Goal: Task Accomplishment & Management: Manage account settings

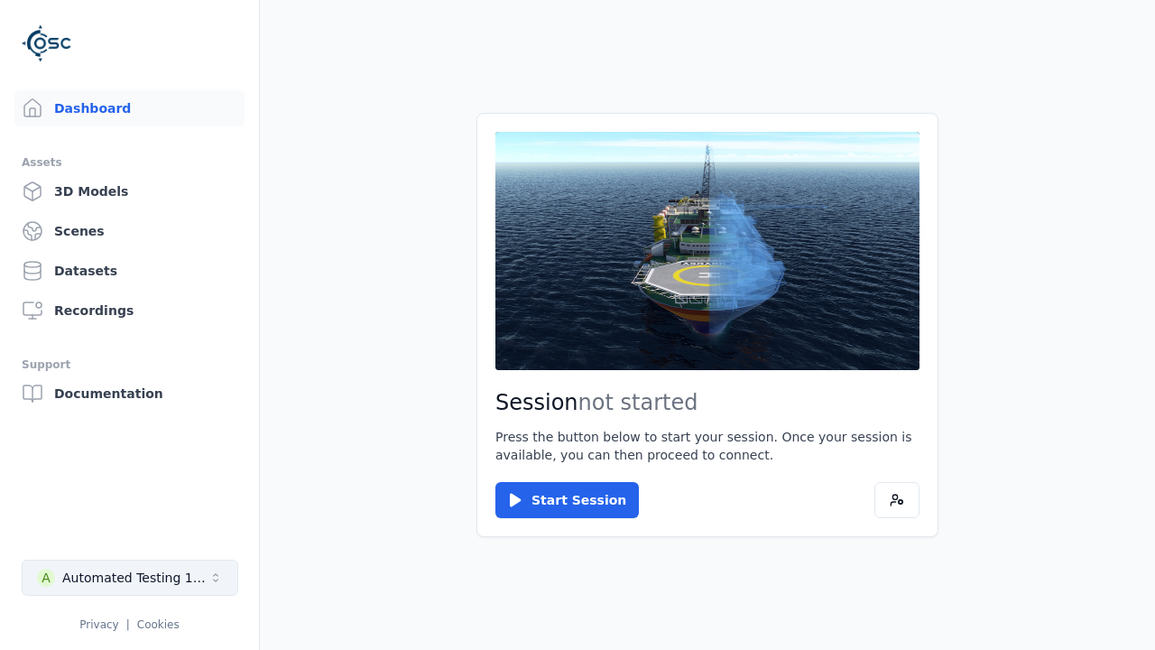
click at [130, 578] on div "Automated Testing 1 - Playwright" at bounding box center [135, 578] width 146 height 18
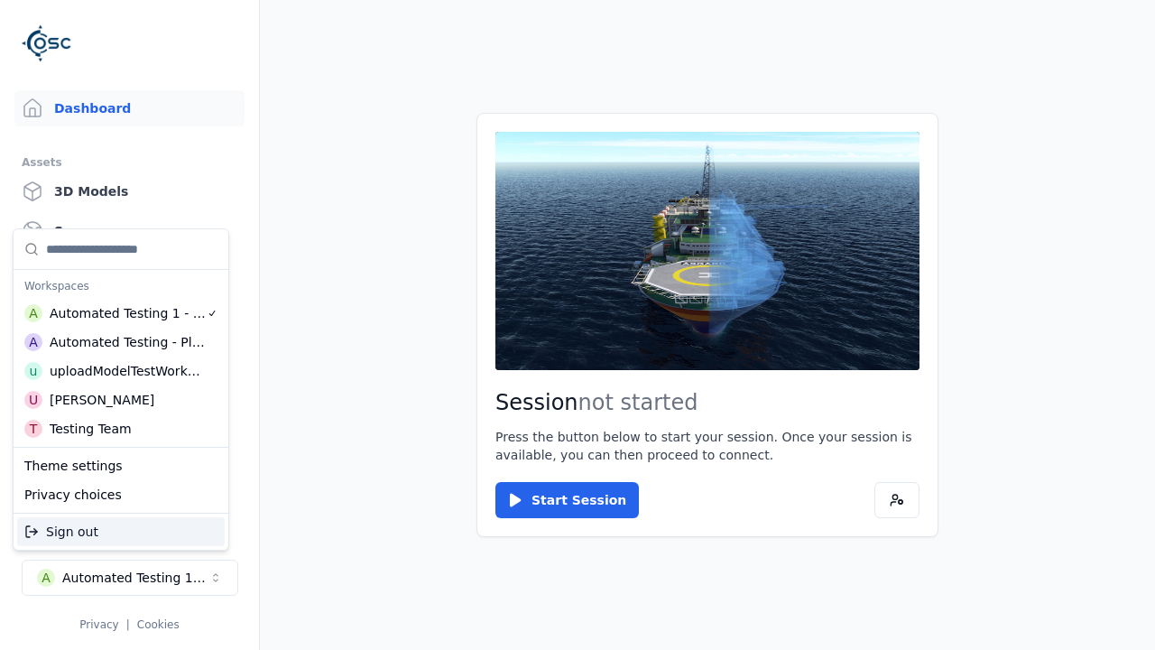
click at [126, 371] on div "uploadModelTestWorkspace" at bounding box center [127, 371] width 155 height 18
click at [578, 325] on html "Support Dashboard Assets 3D Models Scenes Datasets Recordings Support Documenta…" at bounding box center [577, 325] width 1155 height 650
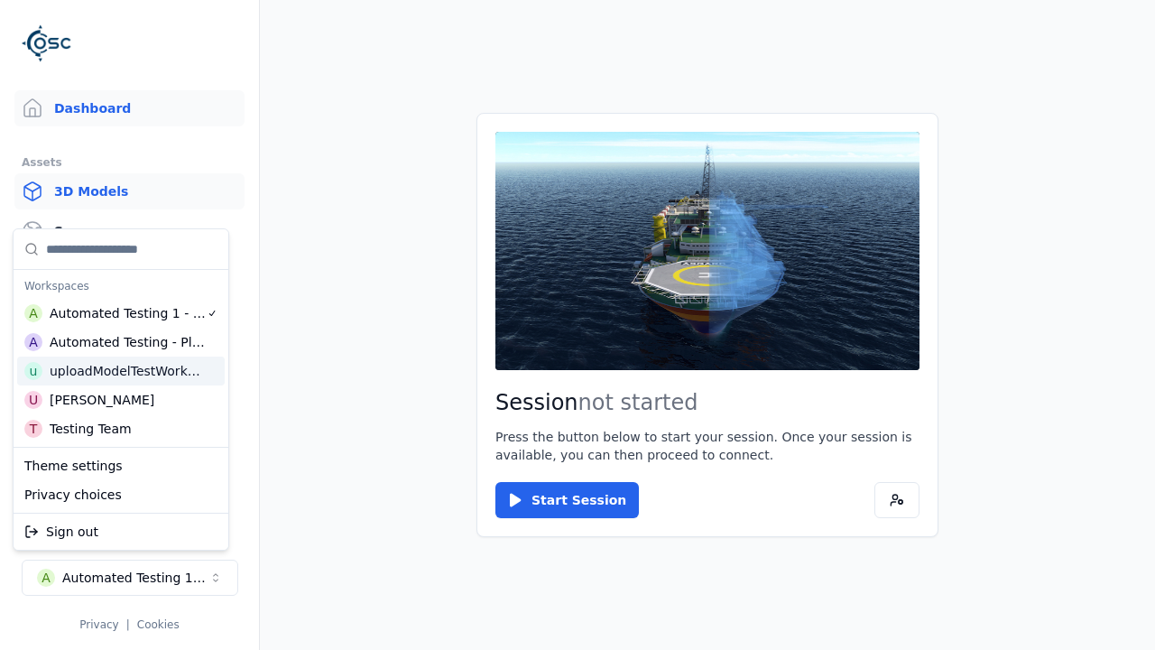
click at [129, 191] on link "3D Models" at bounding box center [129, 191] width 230 height 36
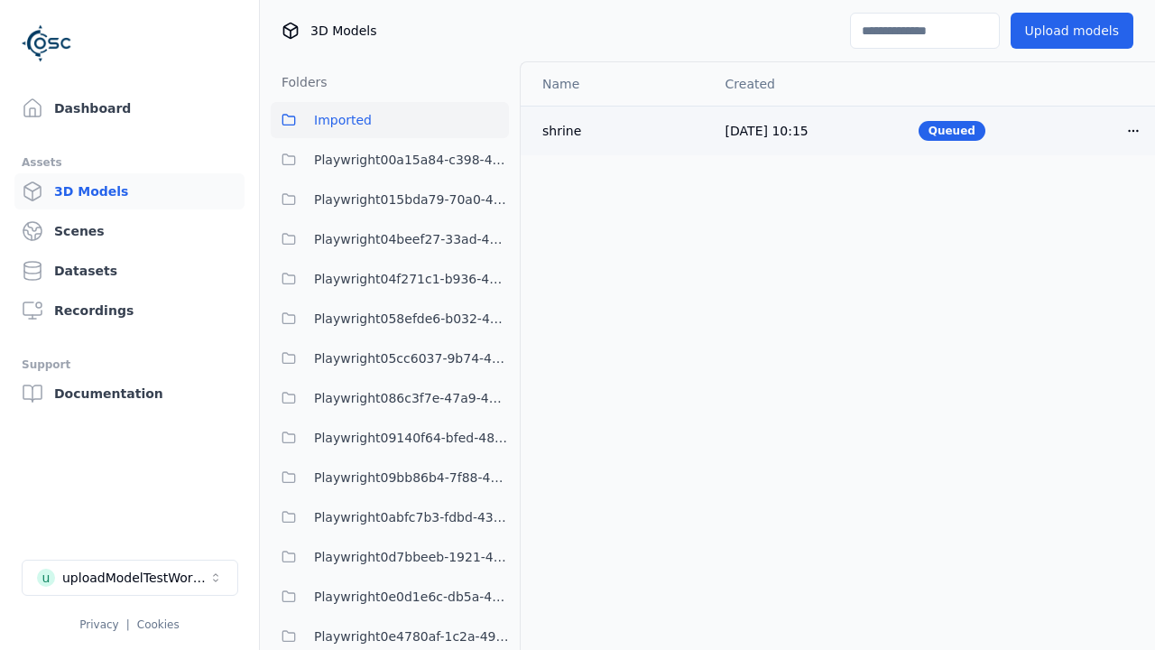
click at [1134, 130] on html "Support Dashboard Assets 3D Models Scenes Datasets Recordings Support Documenta…" at bounding box center [577, 325] width 1155 height 650
click at [1094, 200] on div "Delete" at bounding box center [1094, 200] width 107 height 29
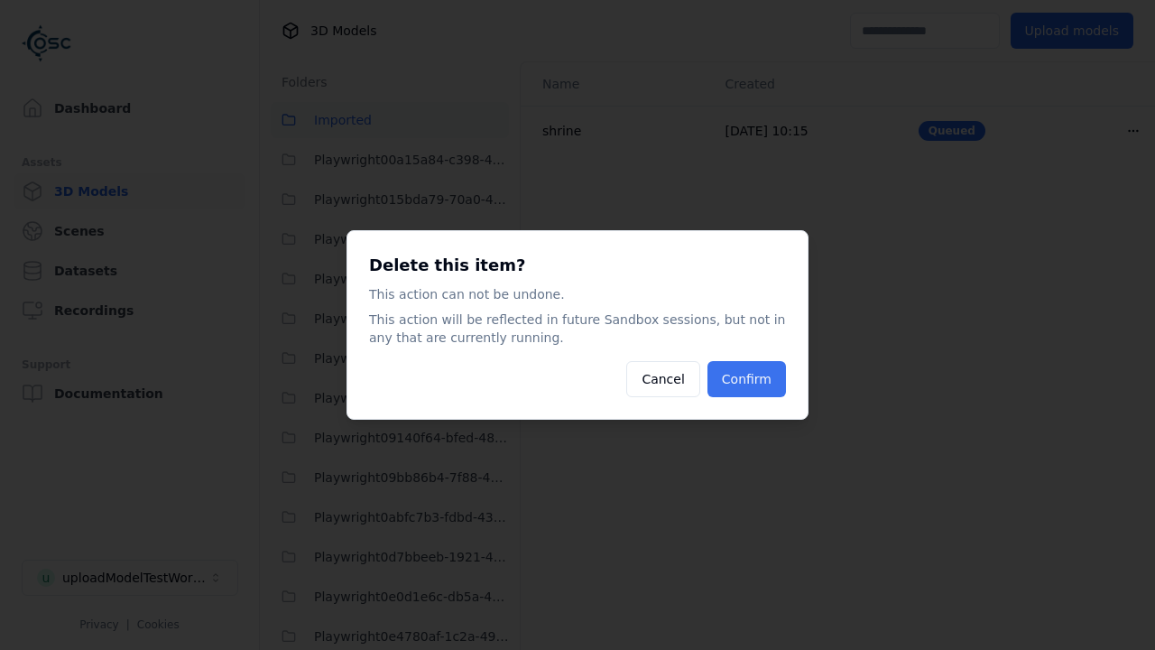
click at [747, 379] on button "Confirm" at bounding box center [747, 379] width 79 height 36
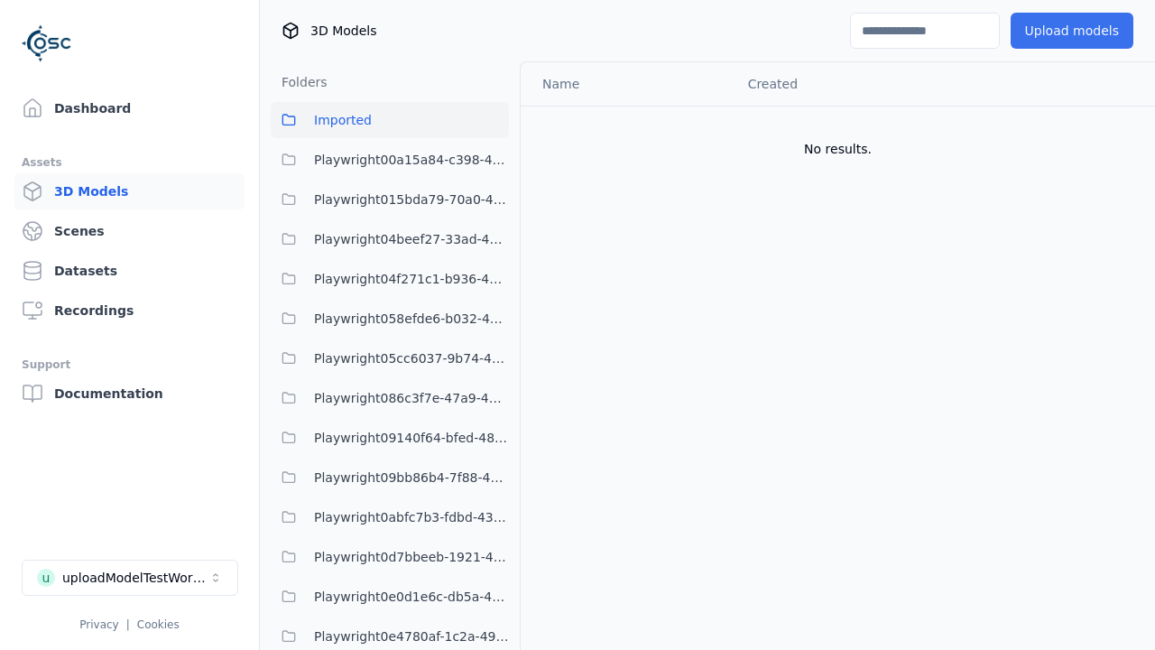
click at [1072, 31] on button "Upload models" at bounding box center [1072, 31] width 123 height 36
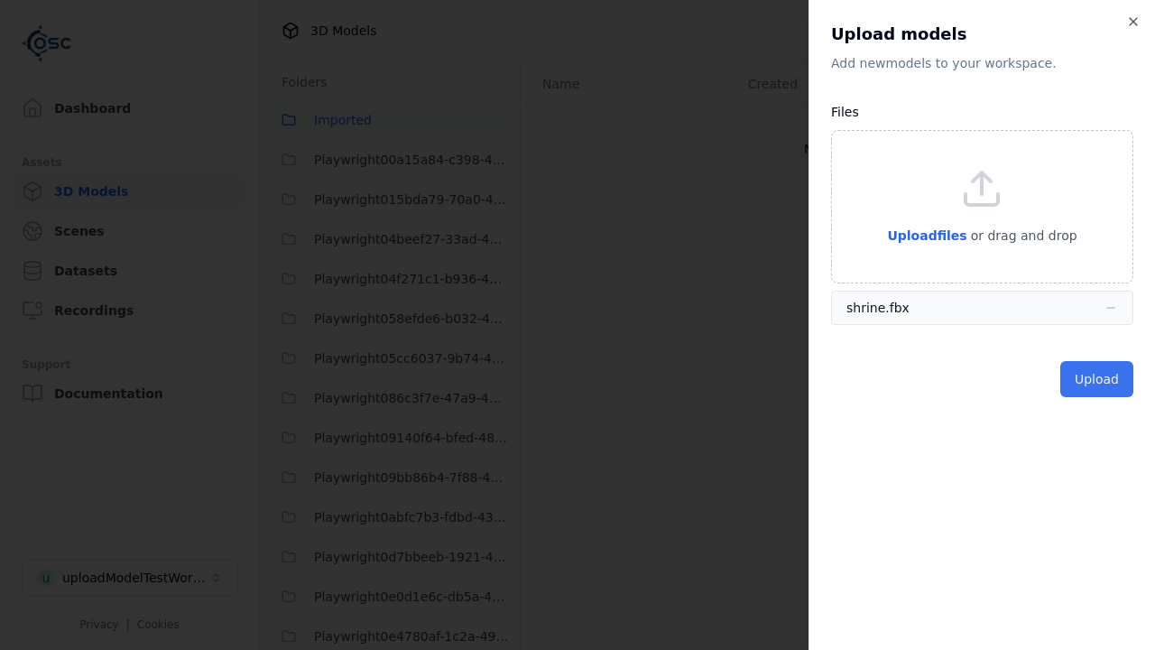
click at [1097, 379] on button "Upload" at bounding box center [1097, 379] width 73 height 36
